Goal: Find specific page/section: Find specific page/section

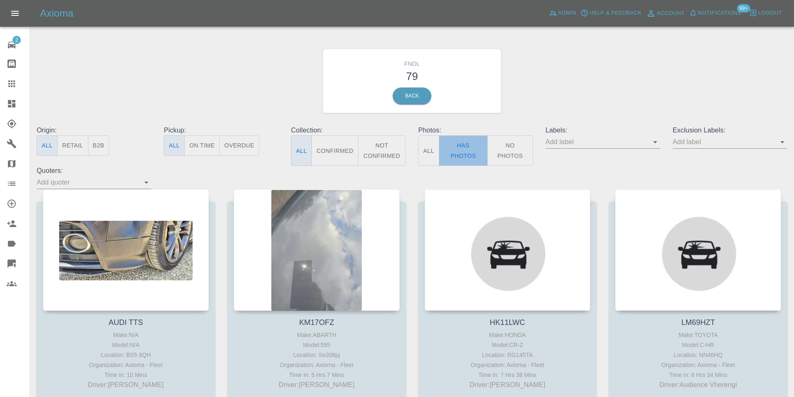
click at [461, 154] on button "Has Photos" at bounding box center [463, 151] width 49 height 30
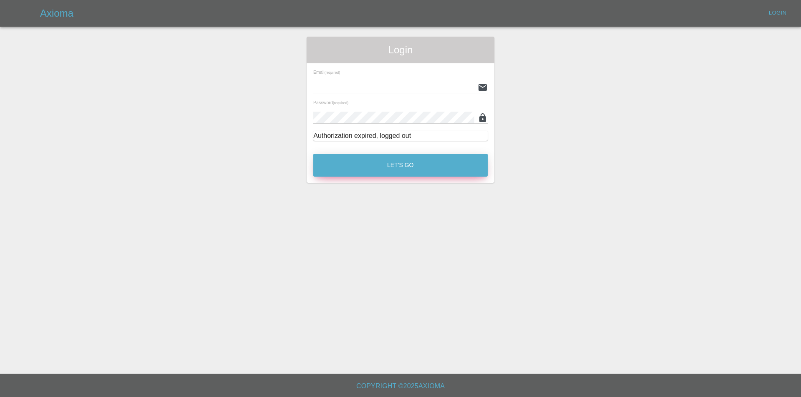
type input "[PERSON_NAME][EMAIL_ADDRESS][DOMAIN_NAME]"
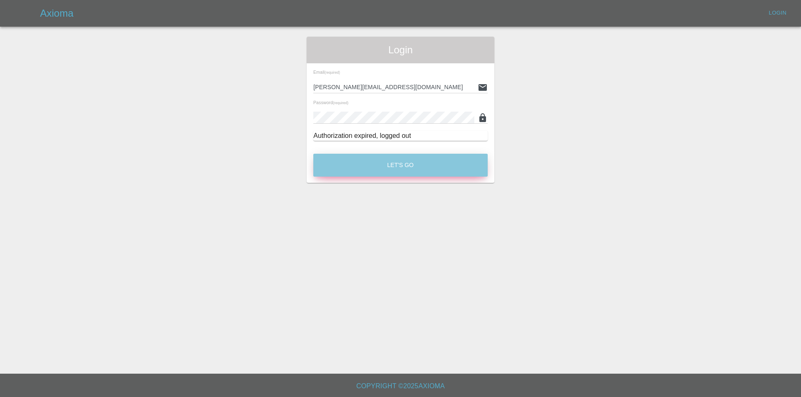
click at [386, 158] on button "Let's Go" at bounding box center [400, 165] width 174 height 23
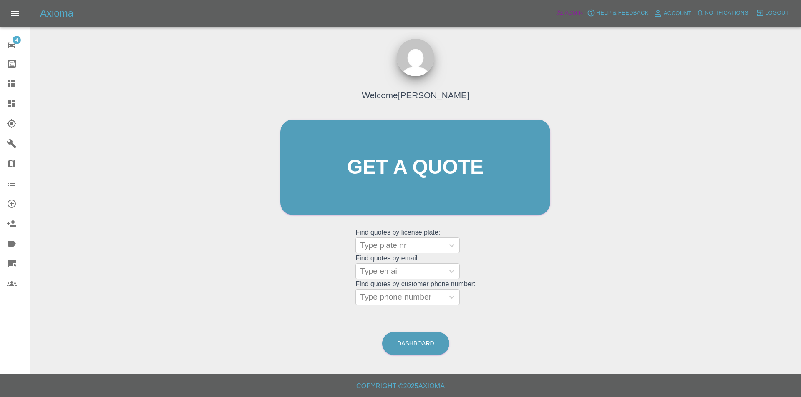
click at [573, 12] on span "Admin" at bounding box center [574, 13] width 18 height 10
